Goal: Check status: Check status

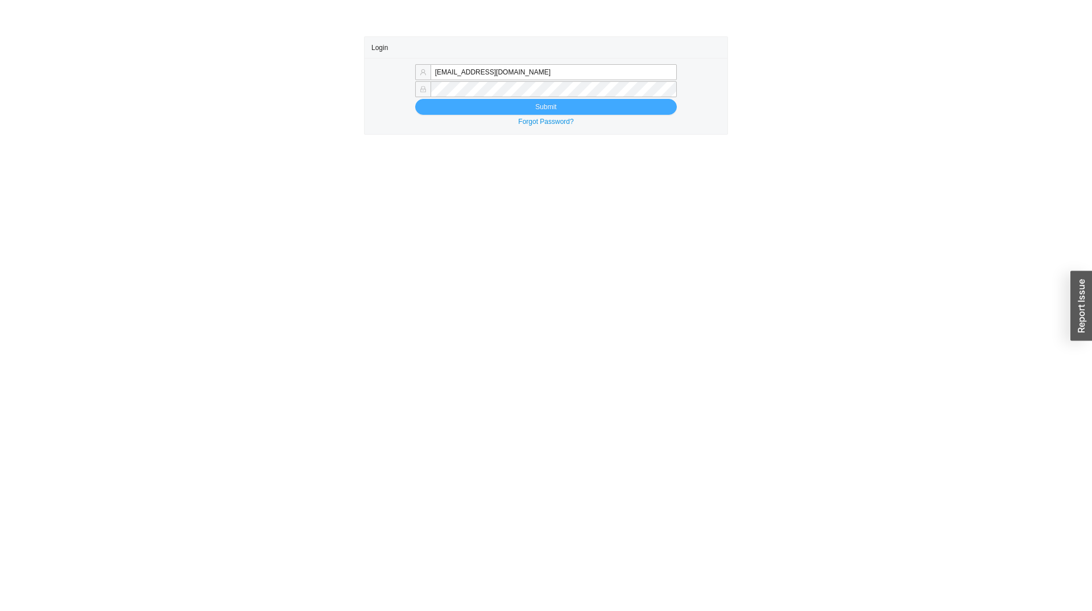
type input "sammyw@homeandstone.com"
click at [540, 104] on span "Submit" at bounding box center [545, 106] width 21 height 11
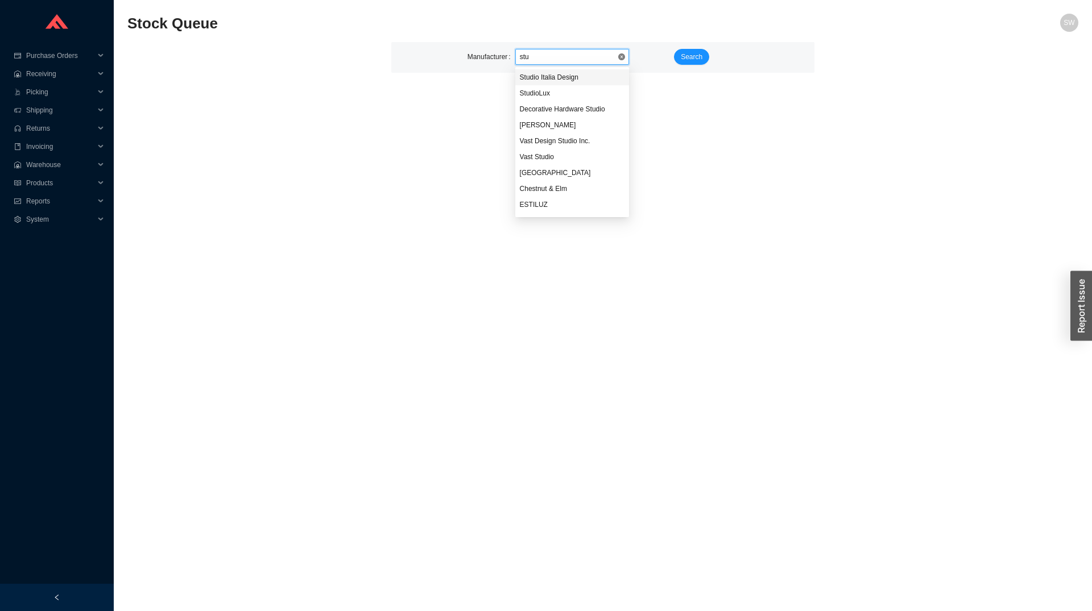
type input "stud"
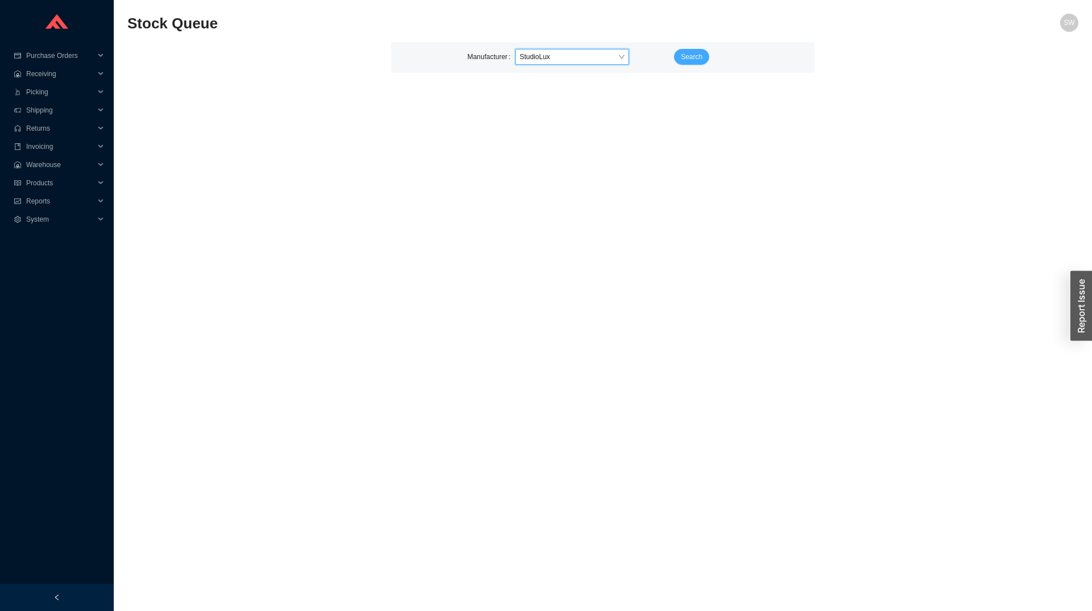
click at [683, 55] on span "Search" at bounding box center [692, 56] width 22 height 11
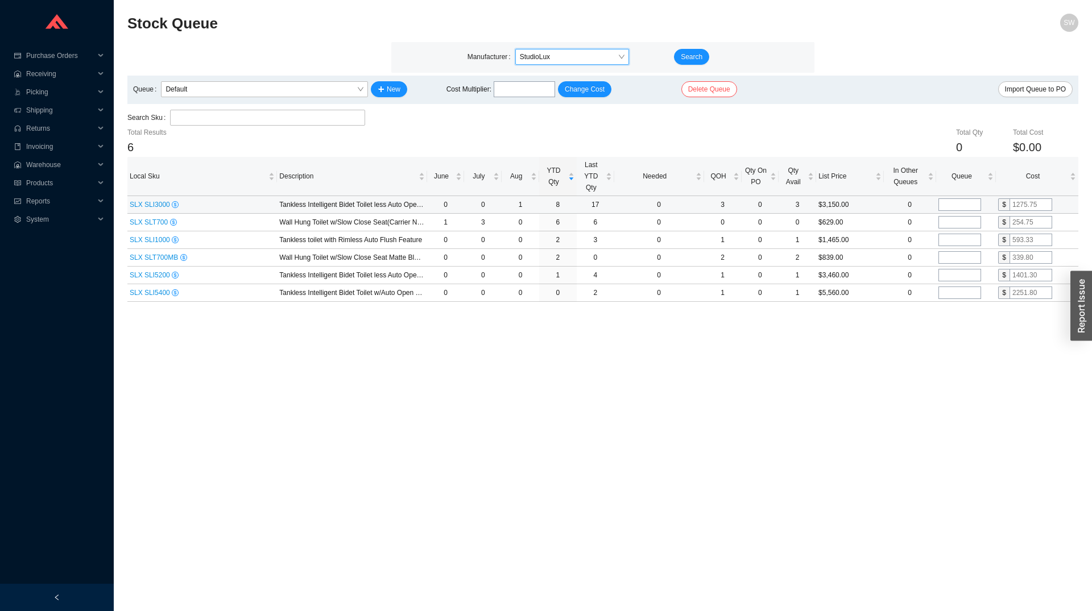
click at [152, 203] on span "SLX SLI3000" at bounding box center [151, 205] width 42 height 8
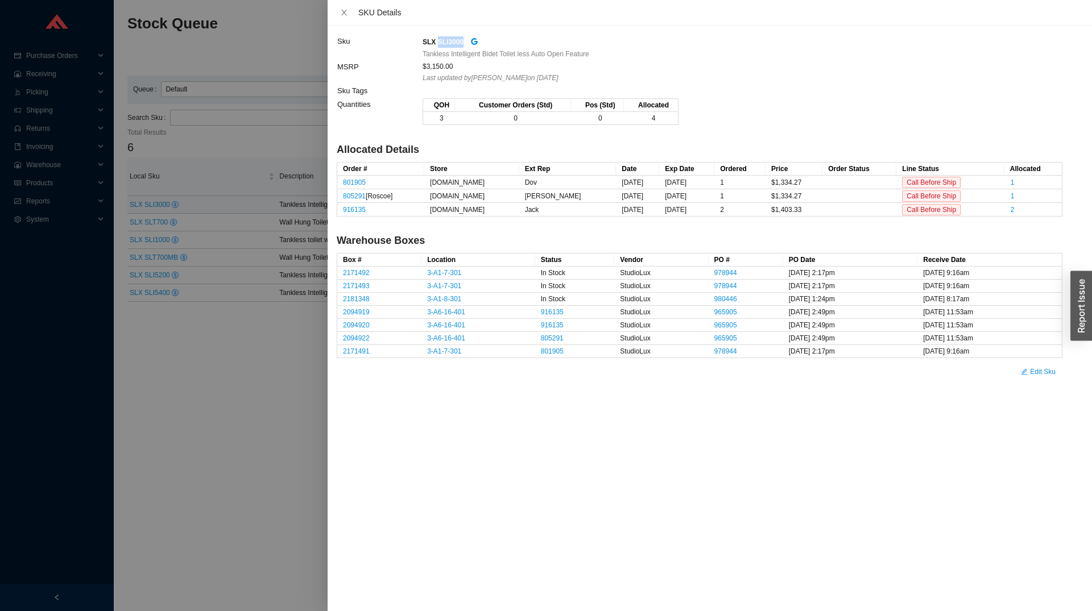
drag, startPoint x: 462, startPoint y: 40, endPoint x: 437, endPoint y: 46, distance: 25.1
click at [437, 46] on div "SLX SLI3000" at bounding box center [742, 41] width 639 height 13
copy strong "SLI3000"
click at [265, 387] on div at bounding box center [546, 305] width 1092 height 611
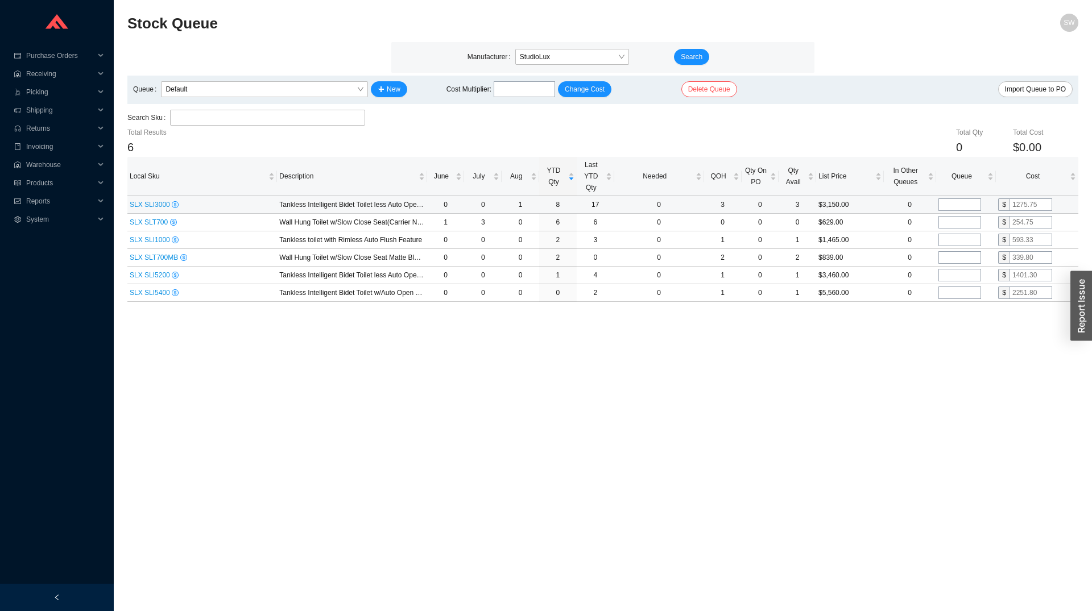
click at [155, 201] on span "SLX SLI3000" at bounding box center [151, 205] width 42 height 8
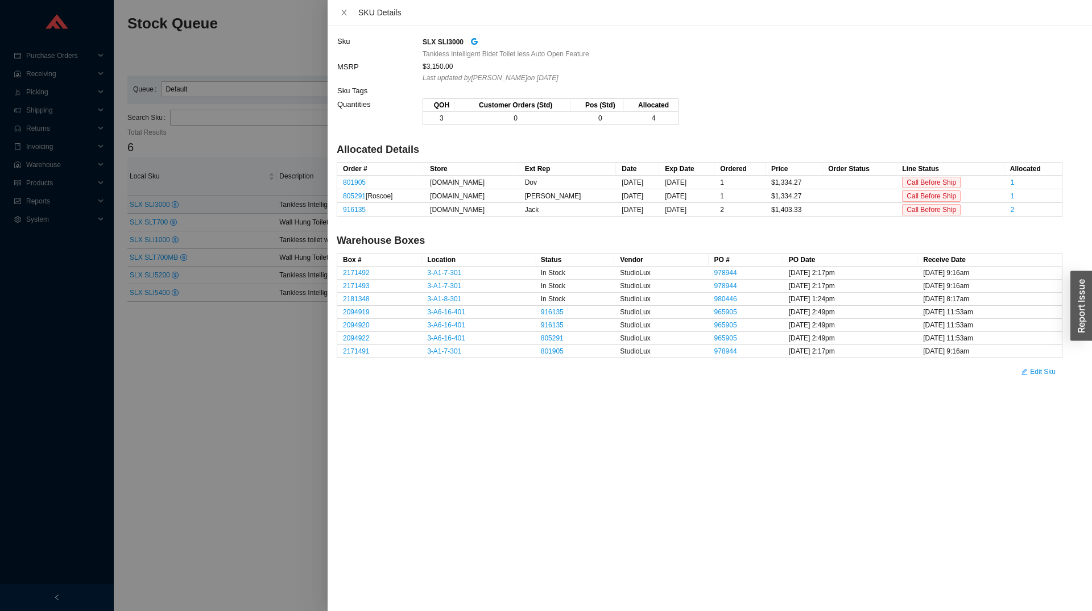
click at [466, 40] on div "SLX SLI3000" at bounding box center [742, 41] width 639 height 13
click at [472, 40] on icon "google" at bounding box center [474, 42] width 8 height 8
click at [290, 458] on div at bounding box center [546, 305] width 1092 height 611
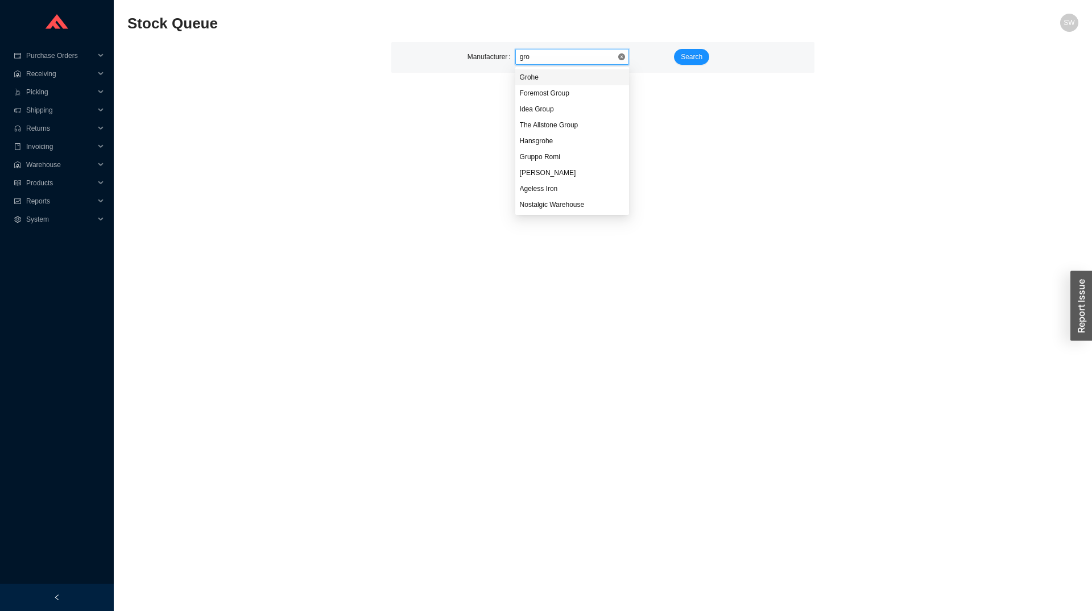
type input "groh"
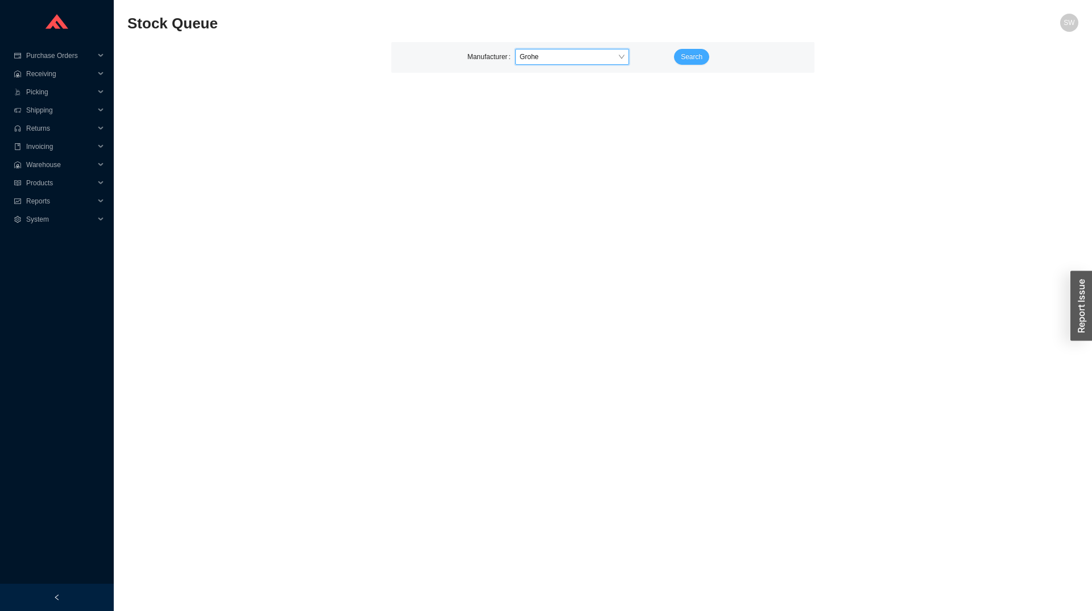
click at [692, 61] on span "Search" at bounding box center [692, 56] width 22 height 11
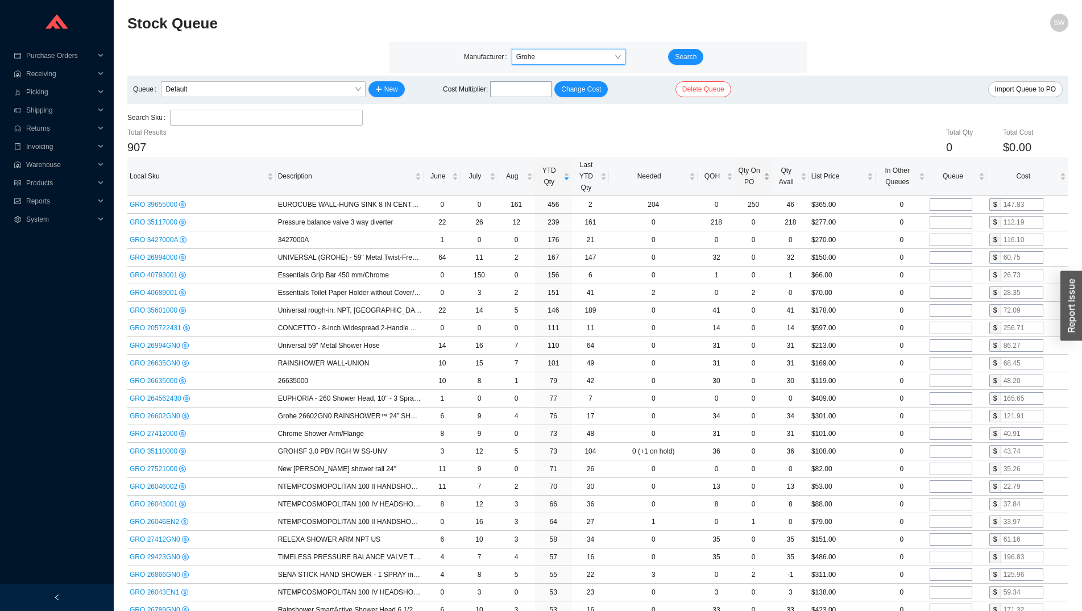
click at [752, 180] on span "Qty On PO" at bounding box center [750, 176] width 24 height 23
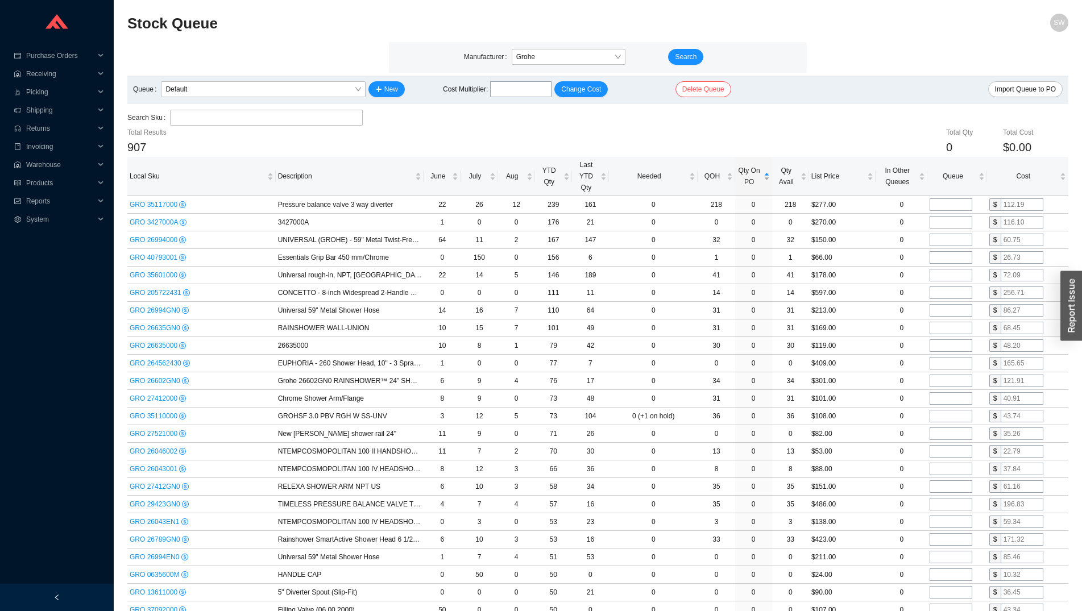
click at [752, 180] on span "Qty On PO" at bounding box center [750, 176] width 24 height 23
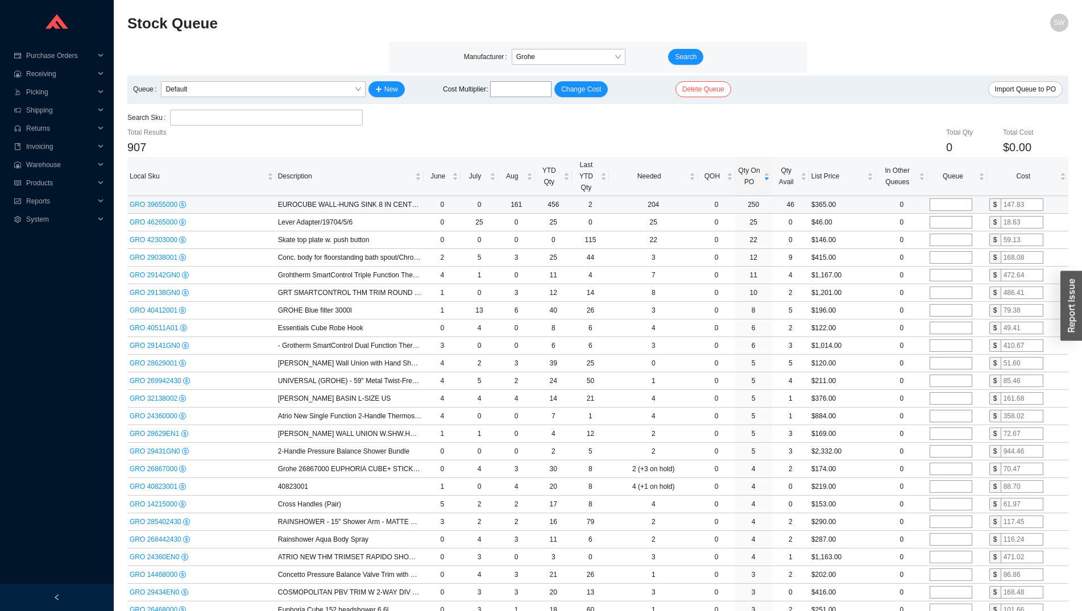
click at [136, 208] on span "GRO 39655000" at bounding box center [154, 205] width 49 height 8
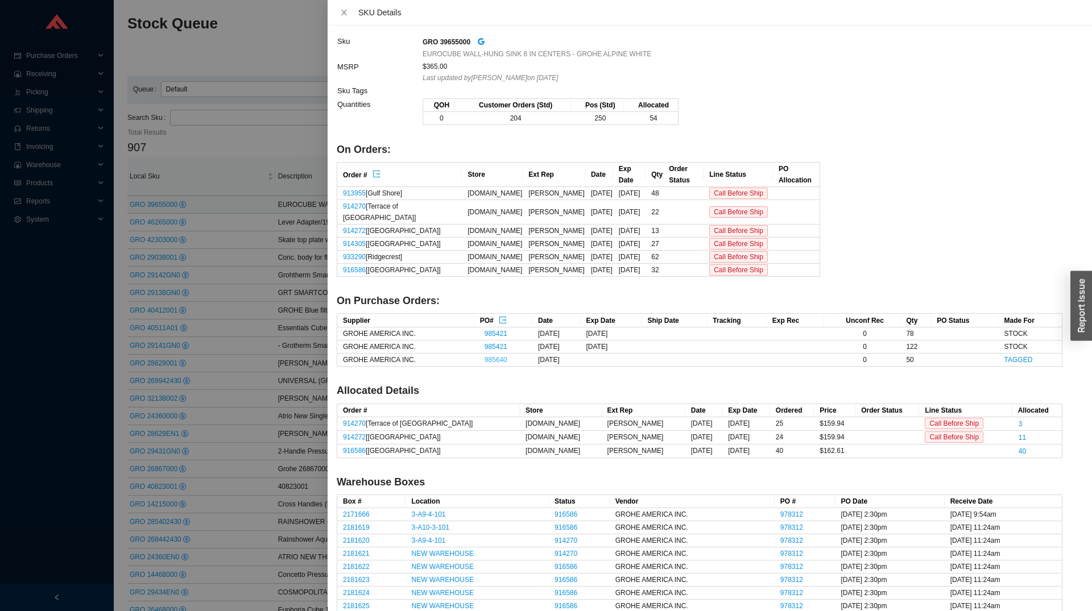
click at [485, 356] on link "985640" at bounding box center [496, 360] width 23 height 8
click at [270, 278] on div at bounding box center [546, 305] width 1092 height 611
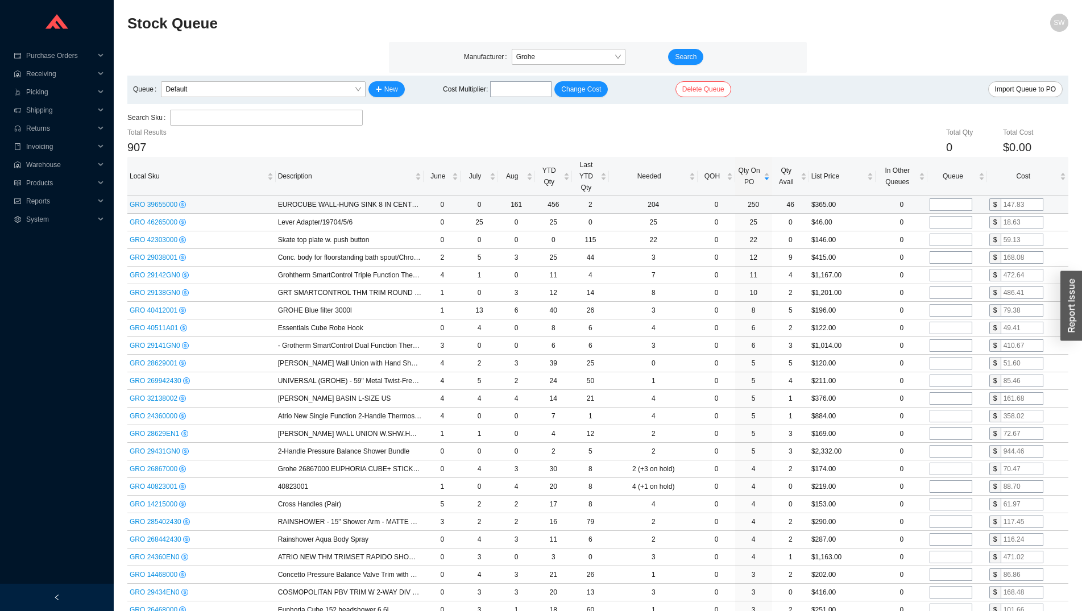
click at [180, 201] on div "GRO 39655000" at bounding box center [202, 204] width 144 height 11
click at [162, 207] on span "GRO 39655000" at bounding box center [154, 205] width 49 height 8
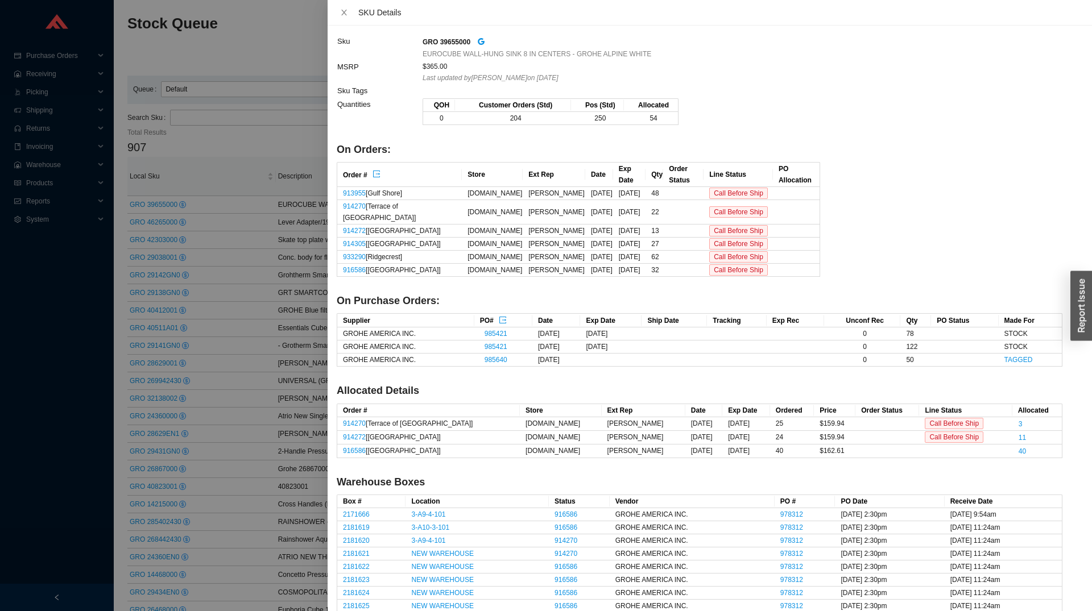
click at [251, 280] on div at bounding box center [546, 305] width 1092 height 611
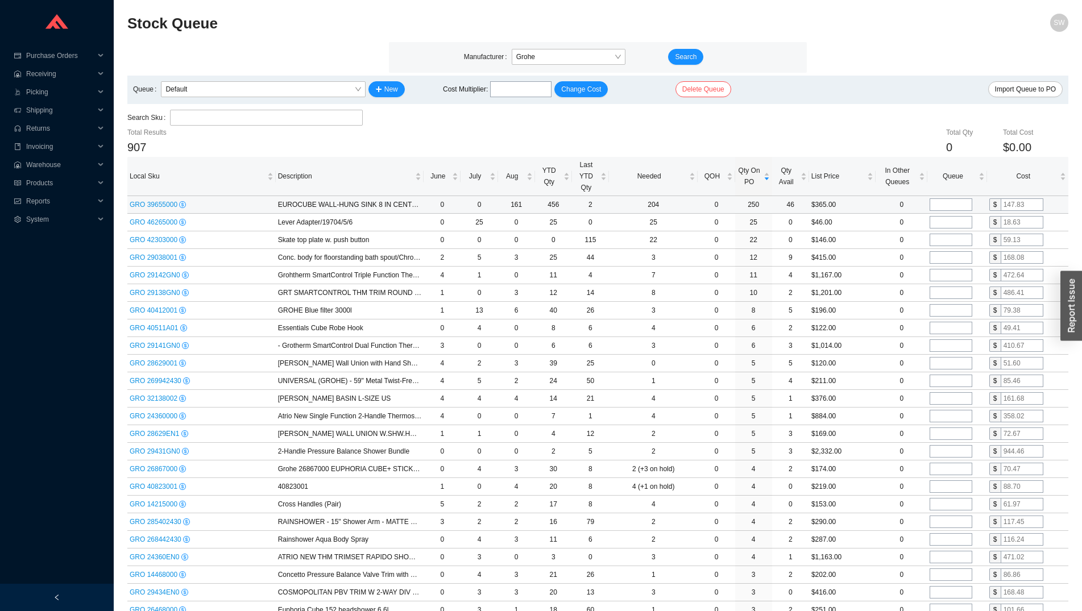
click at [151, 208] on span "GRO 39655000" at bounding box center [154, 205] width 49 height 8
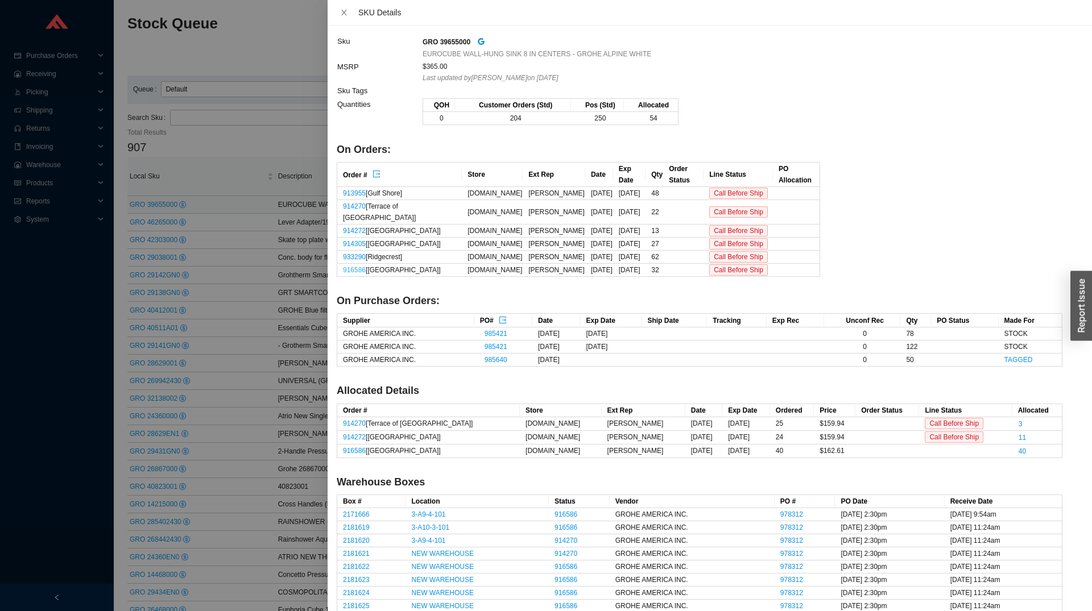
click at [352, 266] on link "916586" at bounding box center [354, 270] width 23 height 8
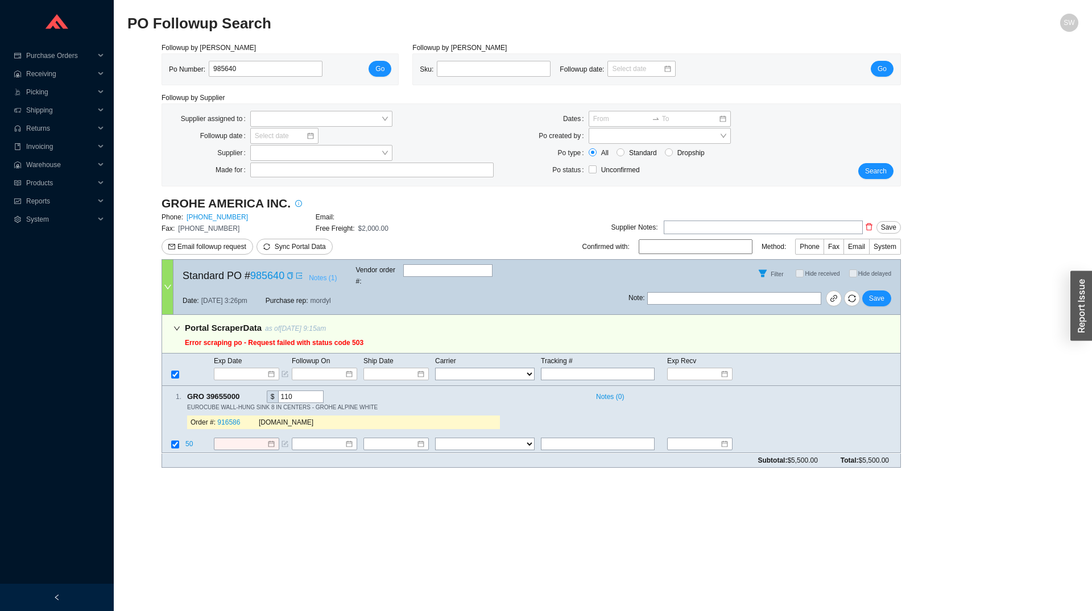
click at [320, 280] on span "Notes ( 1 )" at bounding box center [323, 277] width 28 height 11
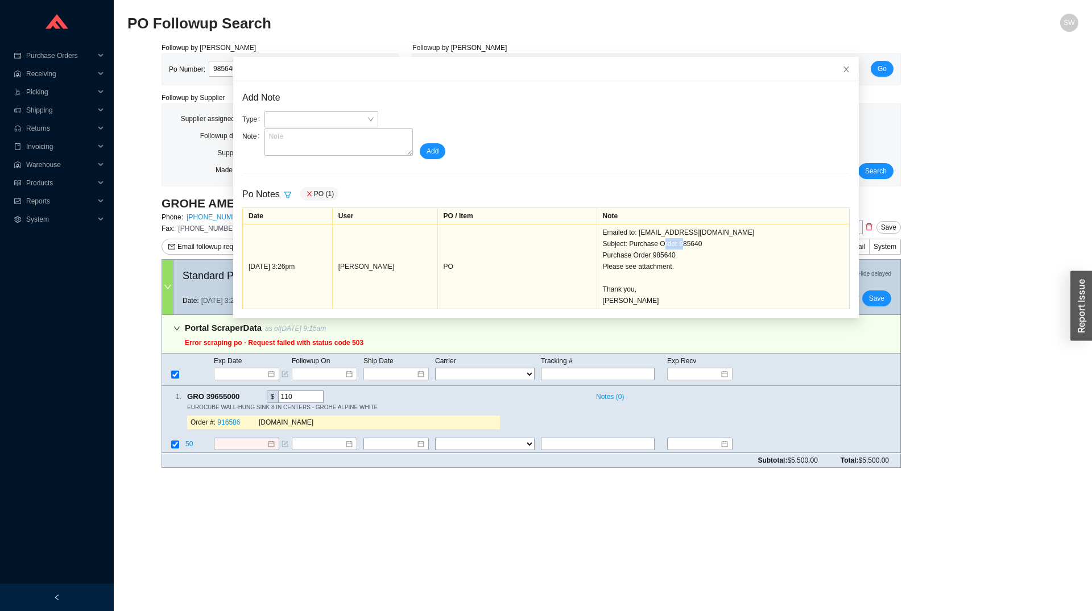
drag, startPoint x: 700, startPoint y: 246, endPoint x: 675, endPoint y: 247, distance: 25.0
click at [675, 247] on div "Emailed to: sammyw@homeandstone.com Subject: Purchase Order 985640 Purchase Ord…" at bounding box center [723, 267] width 241 height 80
copy div "985640"
click at [842, 67] on icon "close" at bounding box center [846, 69] width 8 height 8
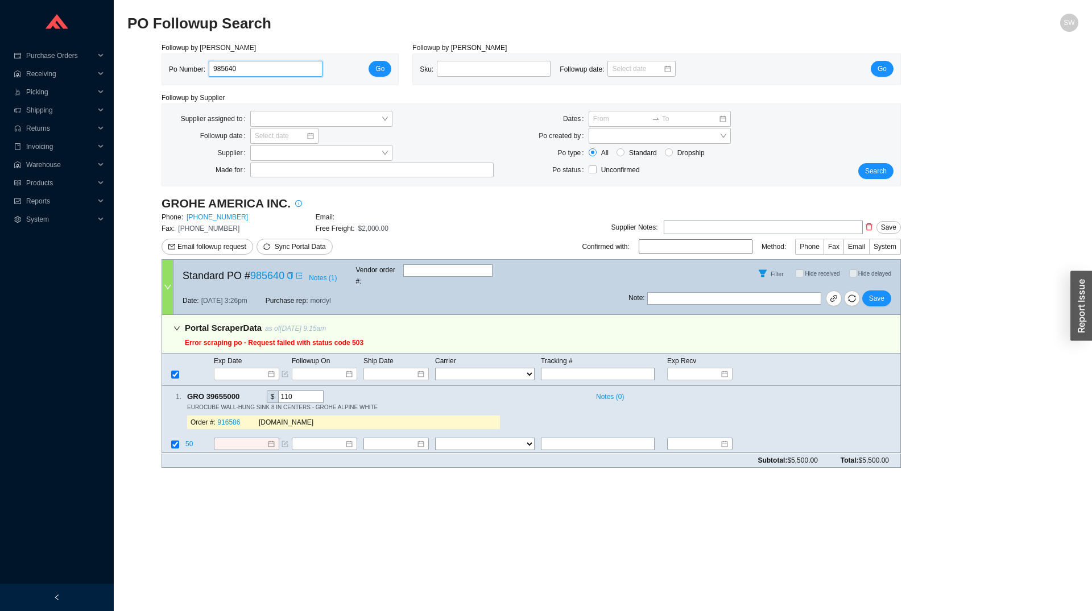
click at [262, 67] on input "985640" at bounding box center [266, 69] width 114 height 16
